Goal: Find specific page/section: Find specific page/section

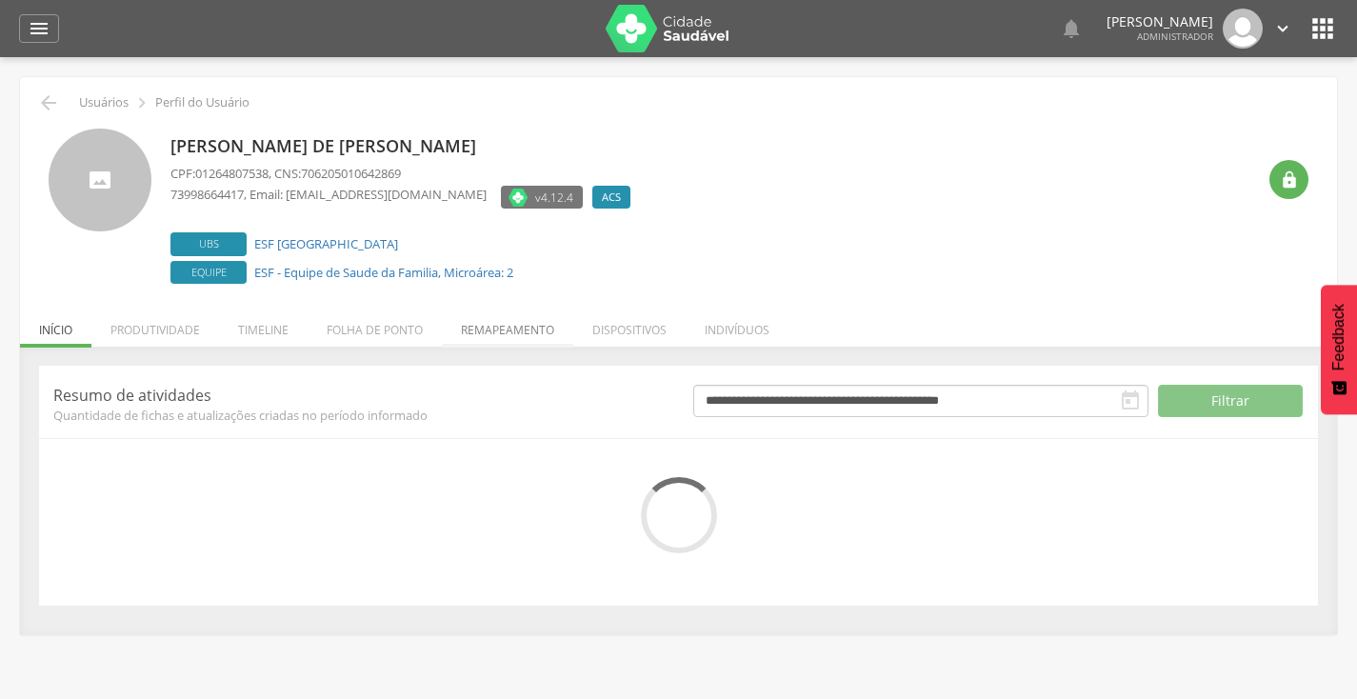
click at [471, 338] on li "Remapeamento" at bounding box center [507, 325] width 131 height 45
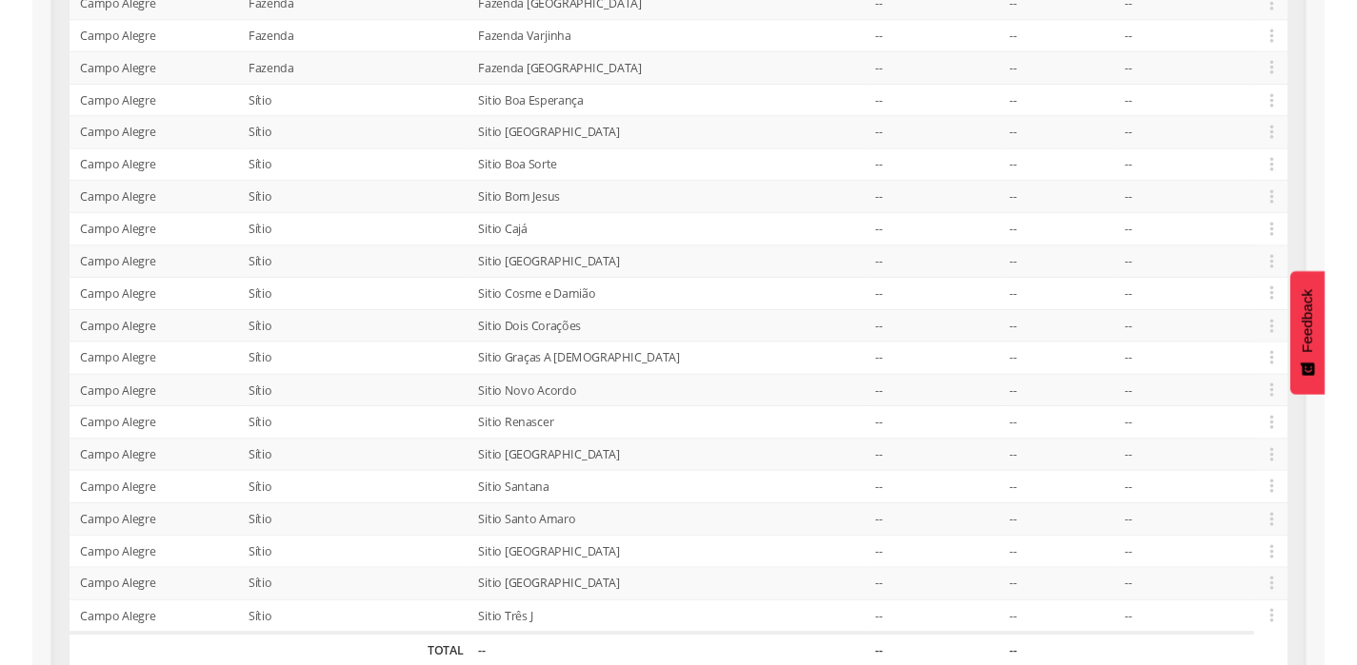
scroll to position [763, 0]
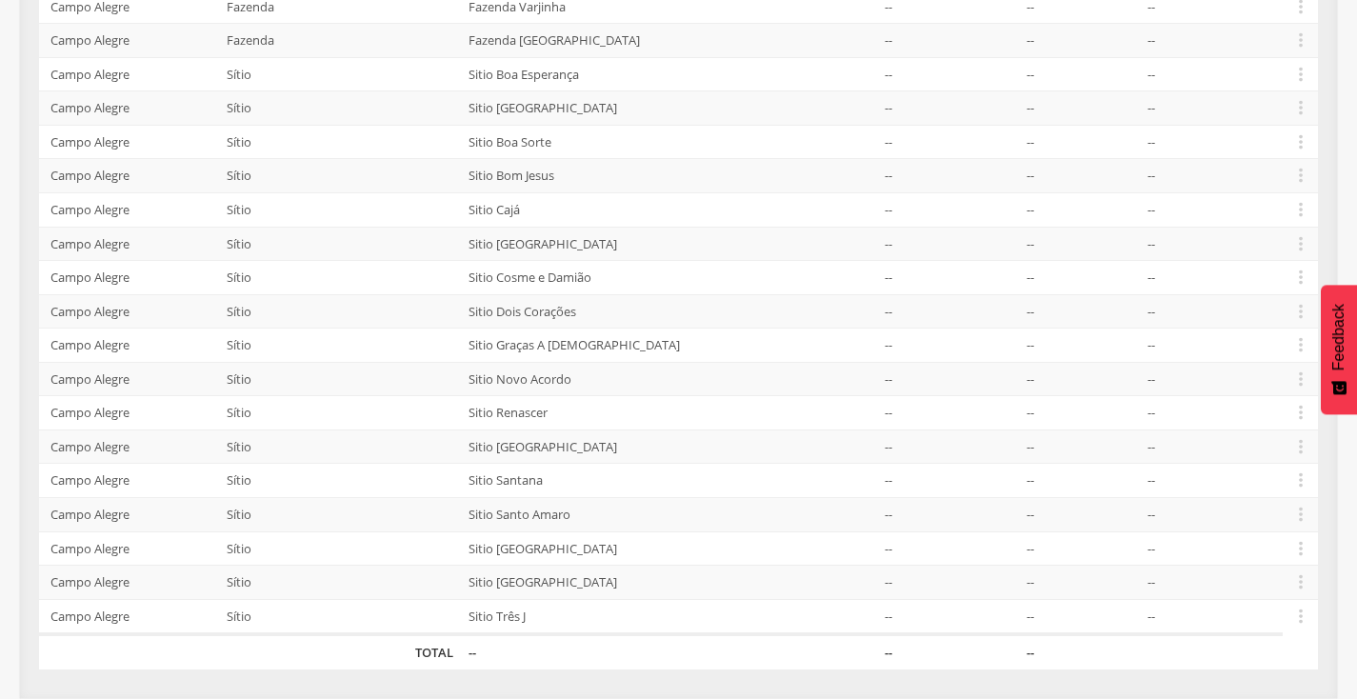
click at [613, 376] on td "Sitio Novo Acordo" at bounding box center [669, 379] width 416 height 34
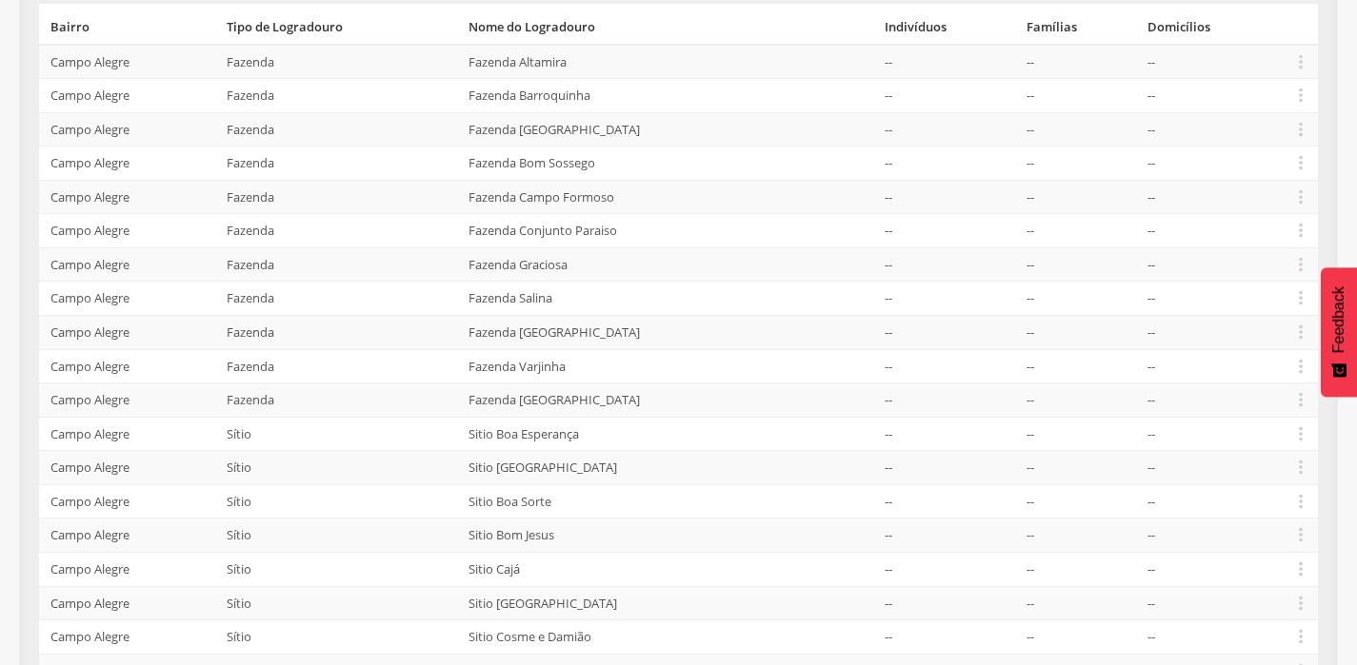
scroll to position [796, 0]
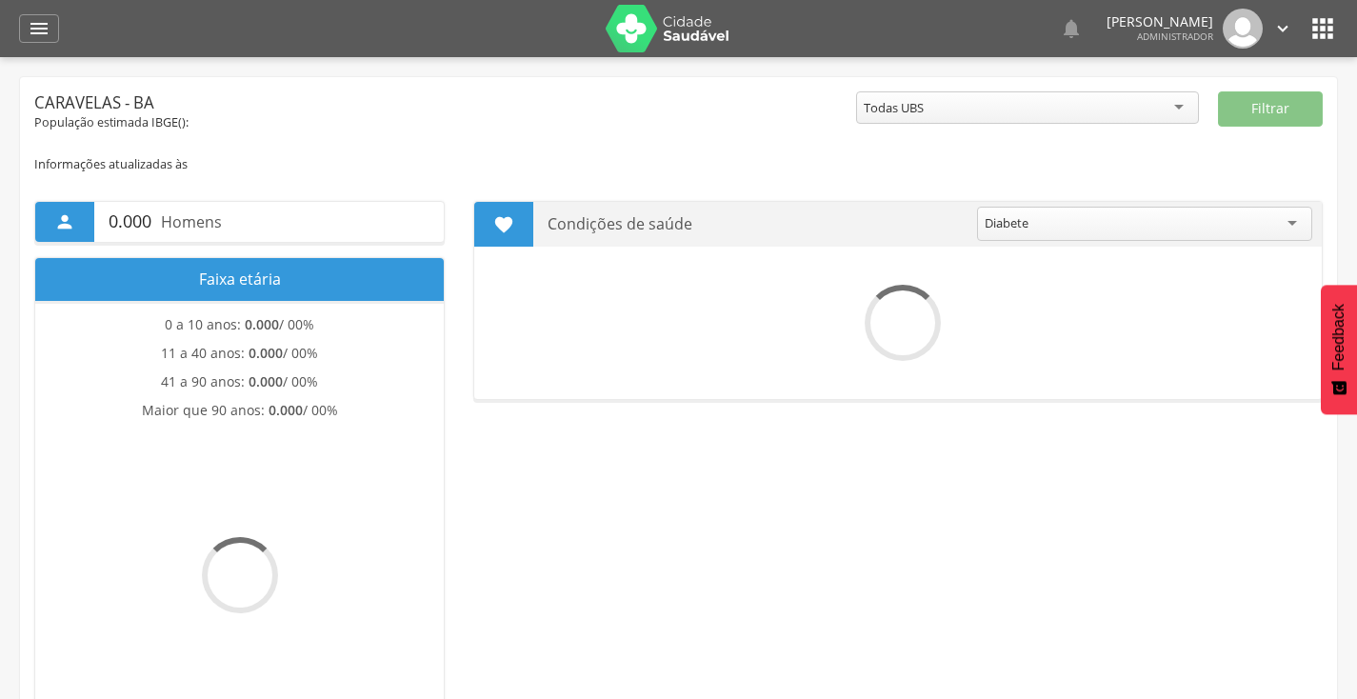
click at [1323, 30] on icon "" at bounding box center [1322, 28] width 30 height 30
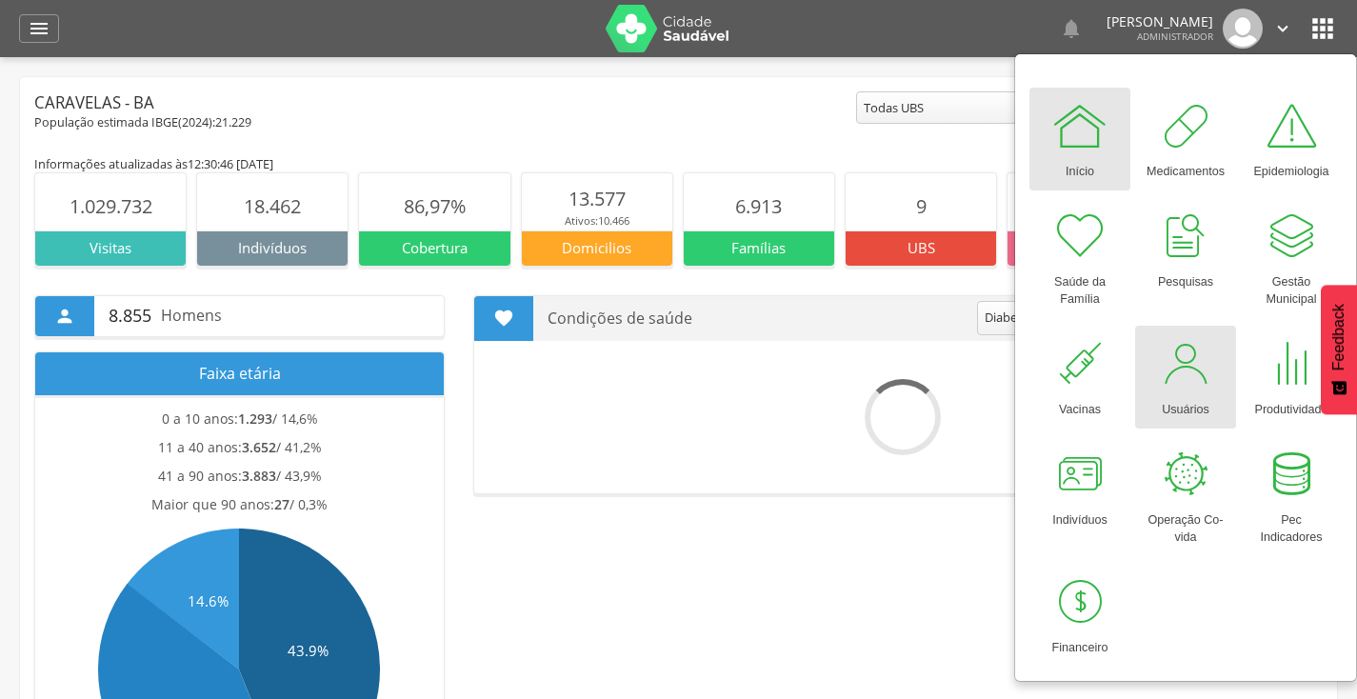
click at [1199, 371] on div at bounding box center [1185, 363] width 57 height 57
